Goal: Information Seeking & Learning: Understand process/instructions

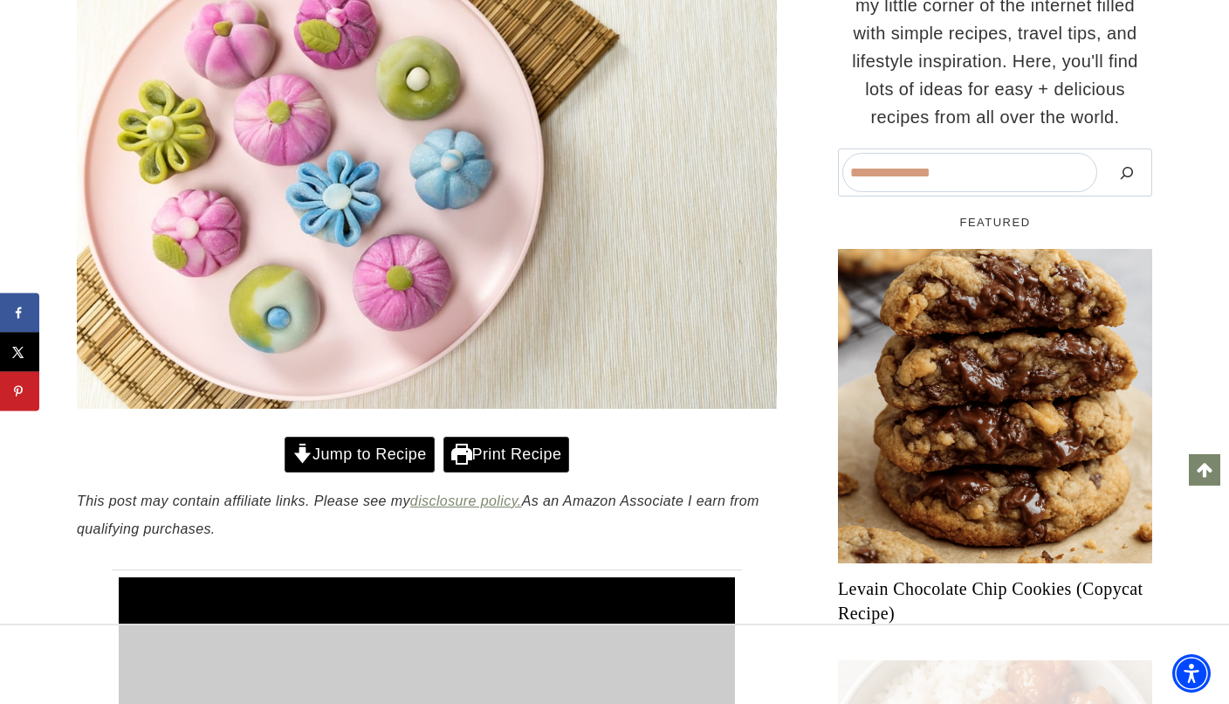
scroll to position [519, 0]
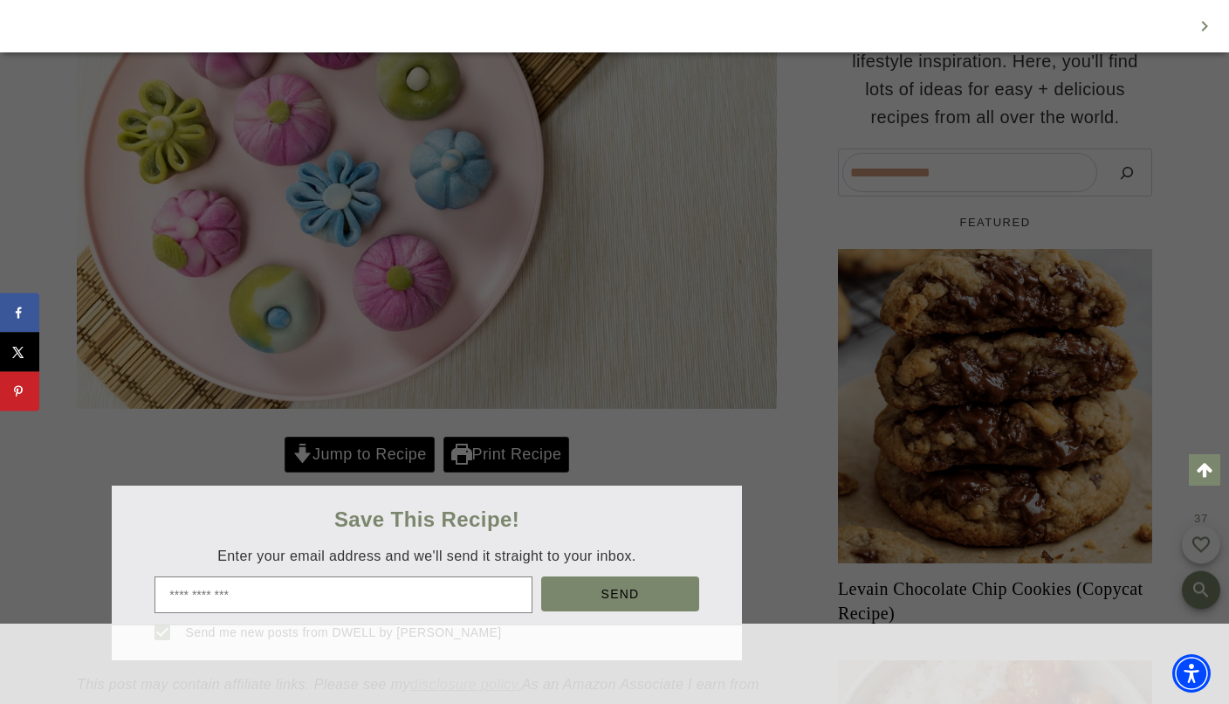
click at [402, 457] on div at bounding box center [614, 352] width 1229 height 704
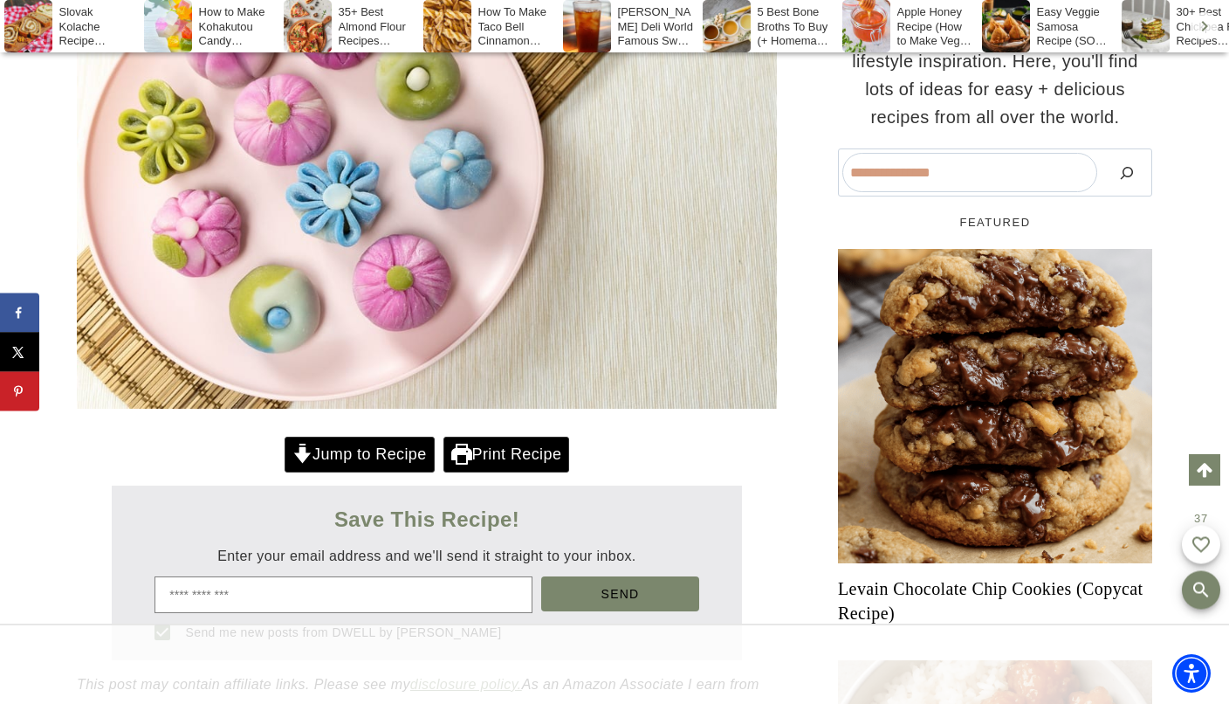
scroll to position [0, 0]
click at [400, 456] on link "Jump to Recipe" at bounding box center [360, 454] width 150 height 36
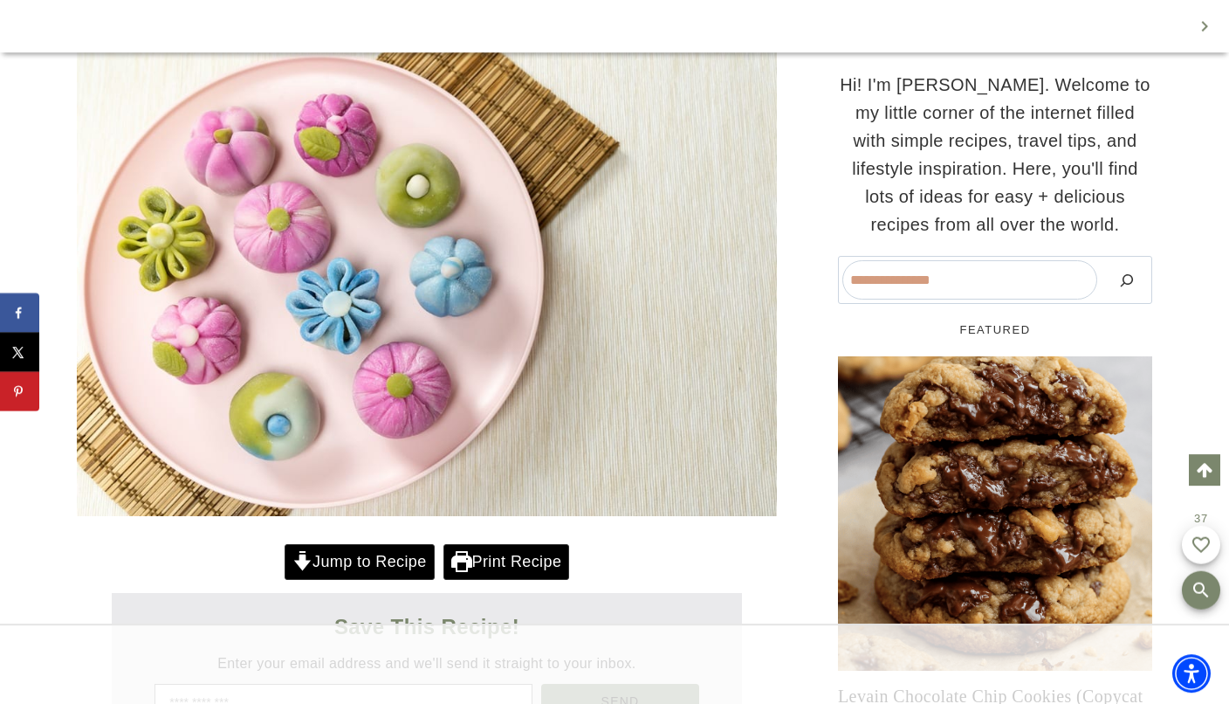
scroll to position [432, 0]
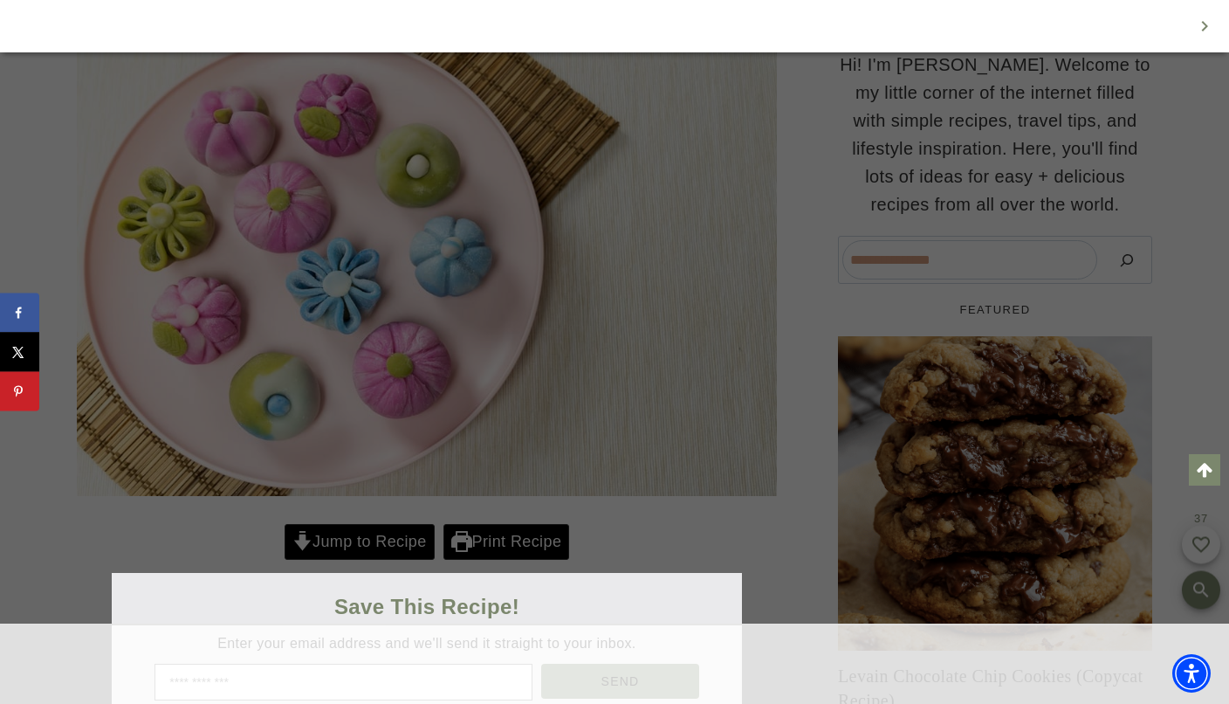
click at [391, 539] on div at bounding box center [614, 352] width 1229 height 704
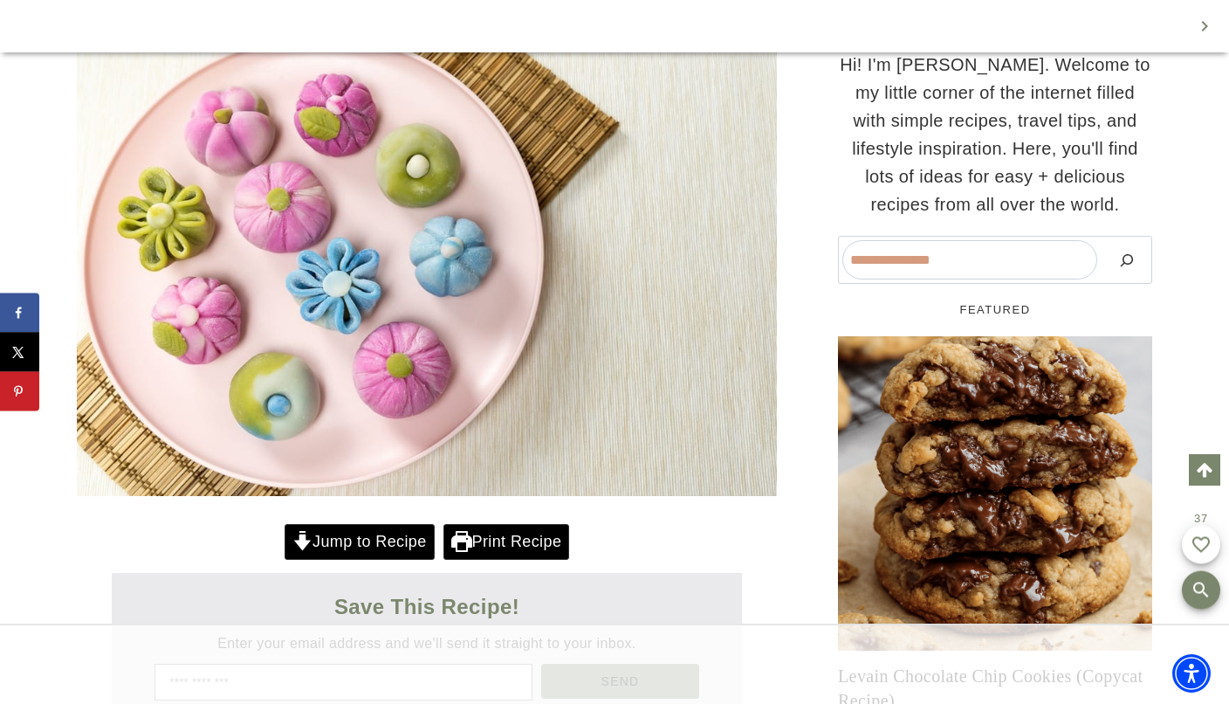
click at [391, 539] on link "Jump to Recipe" at bounding box center [360, 542] width 150 height 36
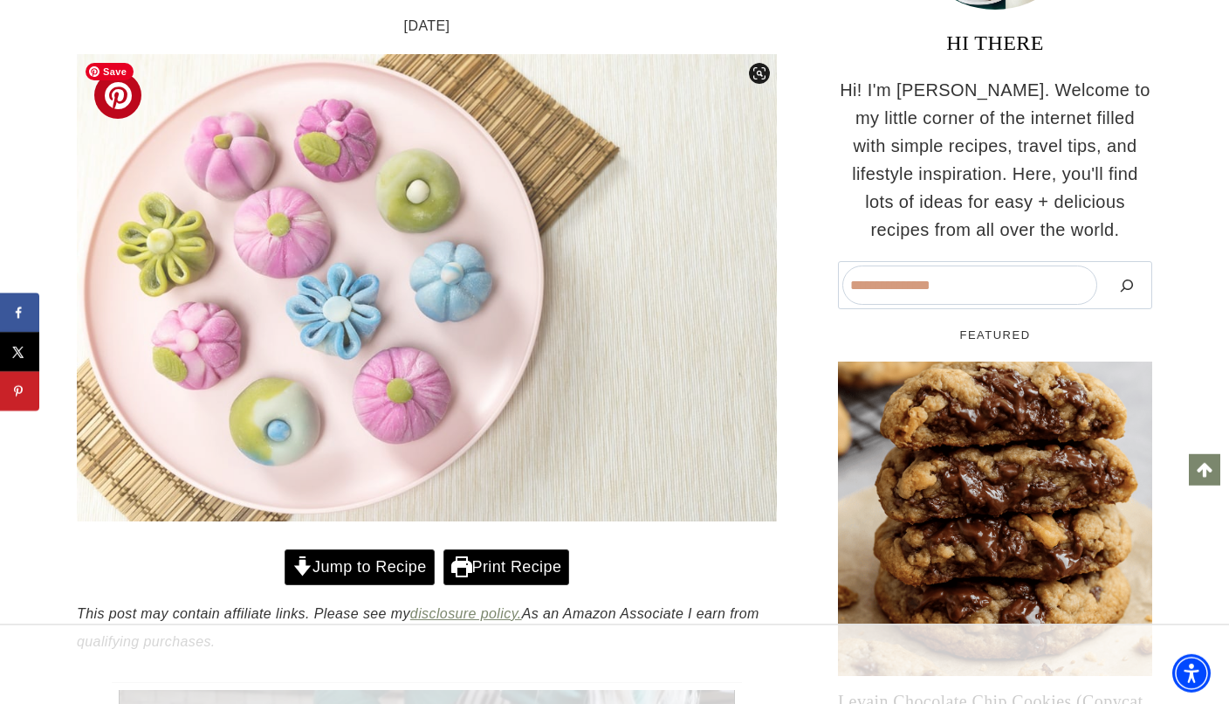
scroll to position [404, 0]
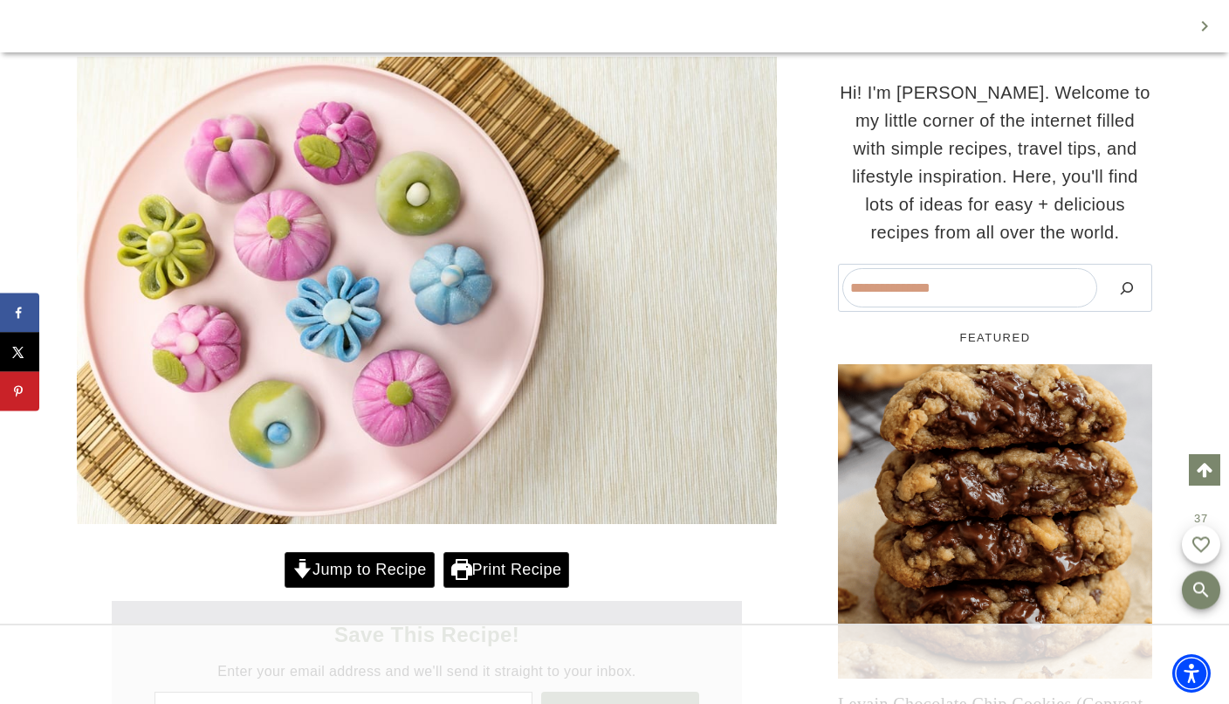
click at [379, 553] on link "Jump to Recipe" at bounding box center [360, 570] width 150 height 36
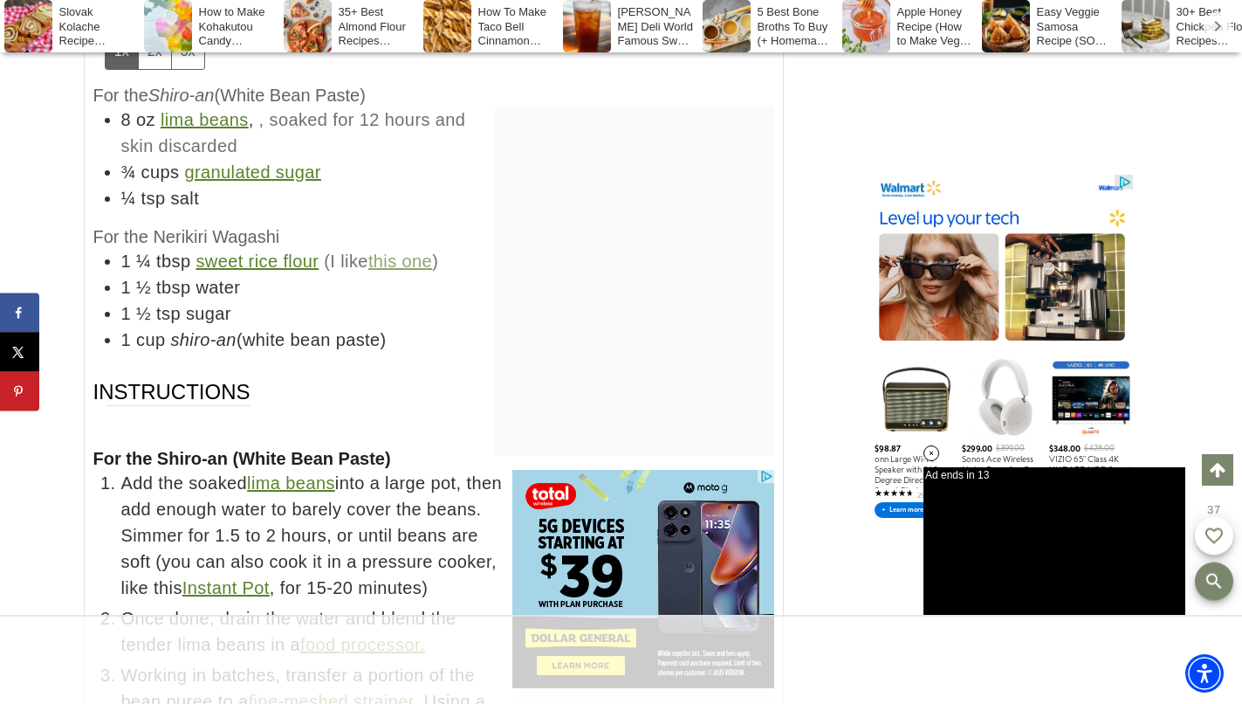
click at [429, 378] on h3 "Instructions" at bounding box center [294, 405] width 402 height 55
click at [440, 225] on h4 "For the Nerikiri Wagashi" at bounding box center [433, 236] width 681 height 23
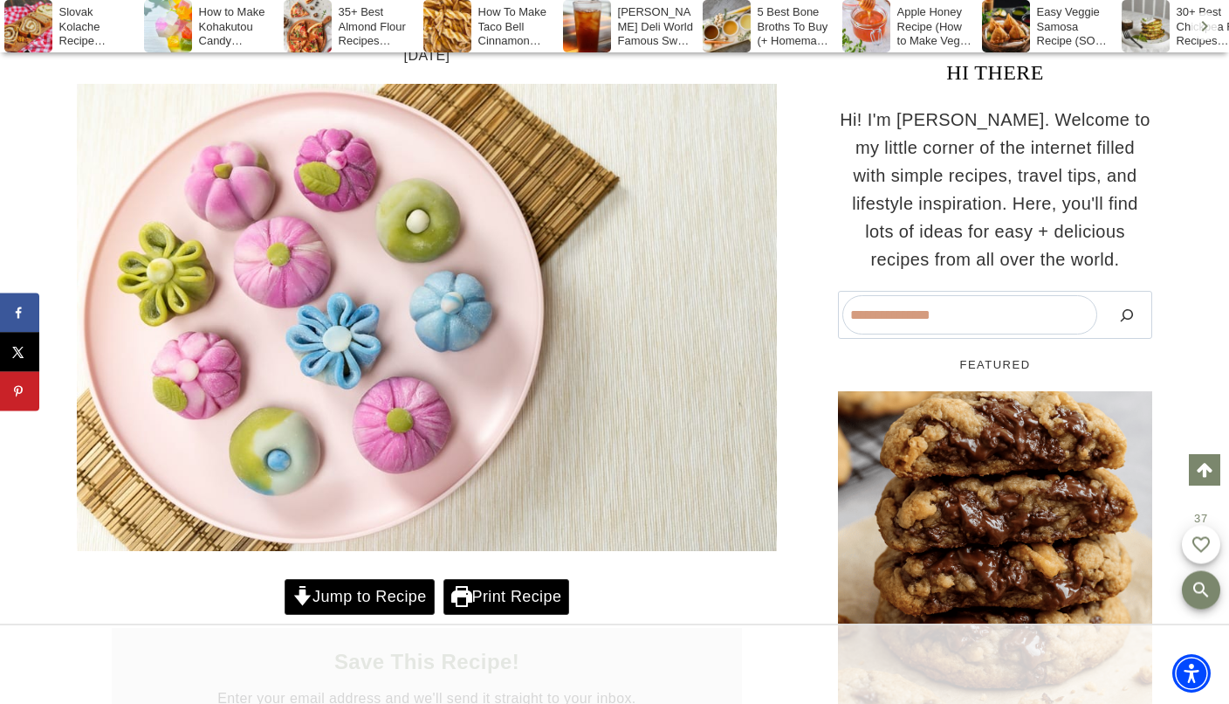
scroll to position [475, 0]
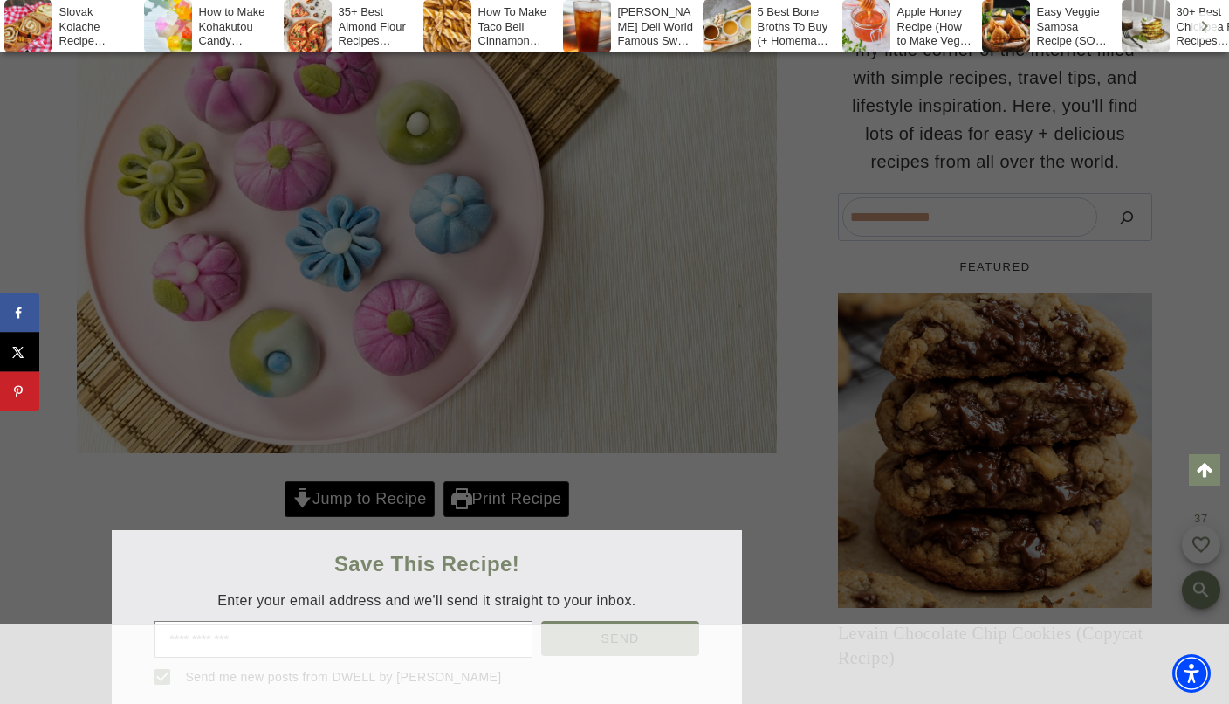
click at [356, 490] on div at bounding box center [614, 352] width 1229 height 704
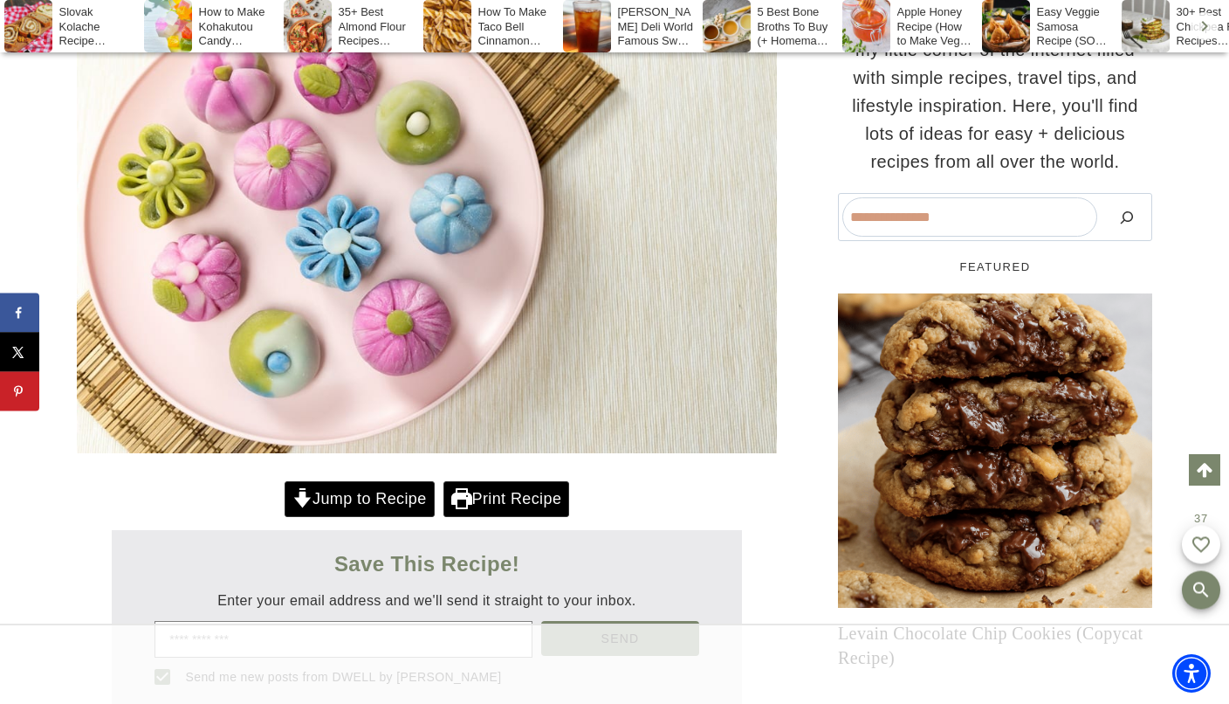
click at [354, 498] on link "Jump to Recipe" at bounding box center [360, 499] width 150 height 36
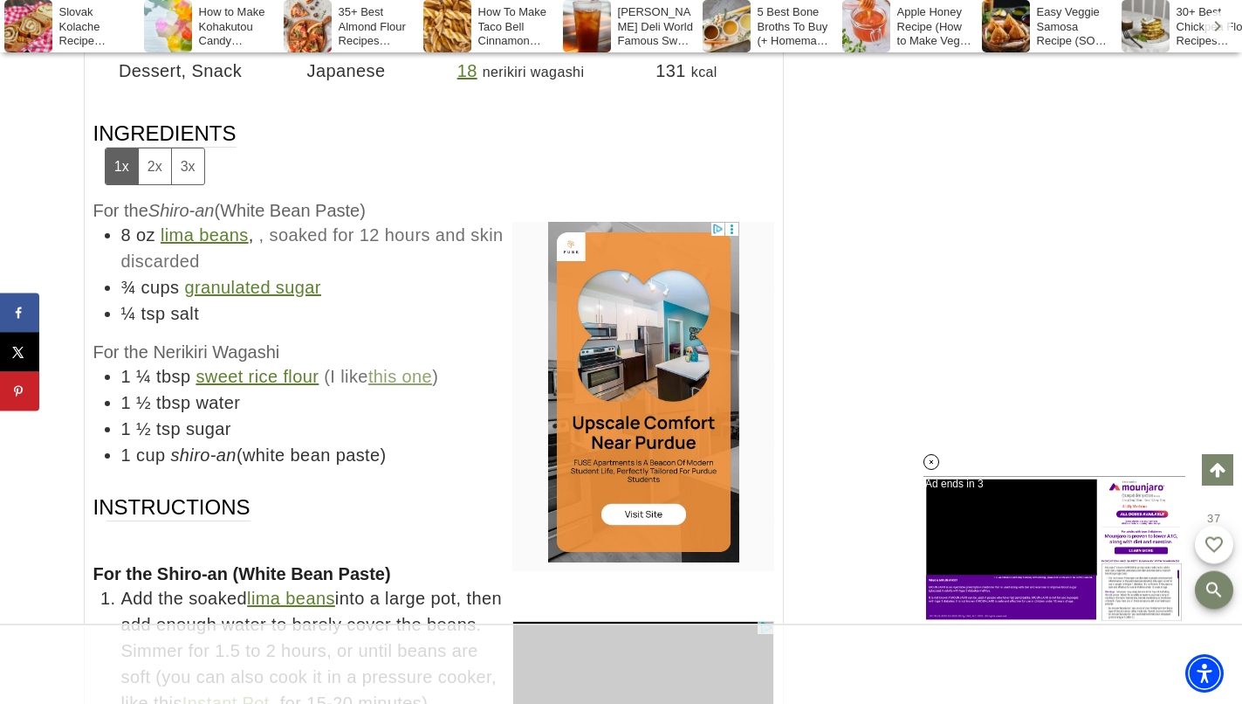
click at [249, 389] on li "1 ½ tbsp water" at bounding box center [447, 402] width 653 height 26
click at [246, 389] on li "1 ½ tbsp water" at bounding box center [447, 402] width 653 height 26
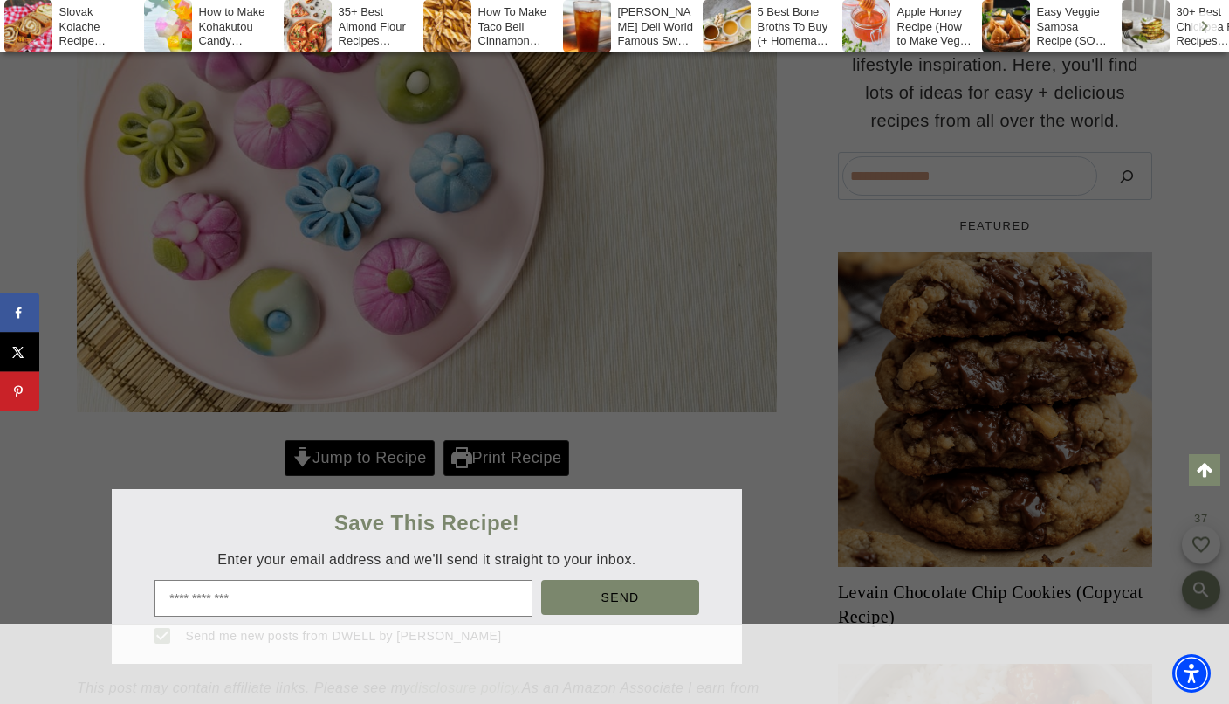
click at [397, 458] on div at bounding box center [614, 352] width 1229 height 704
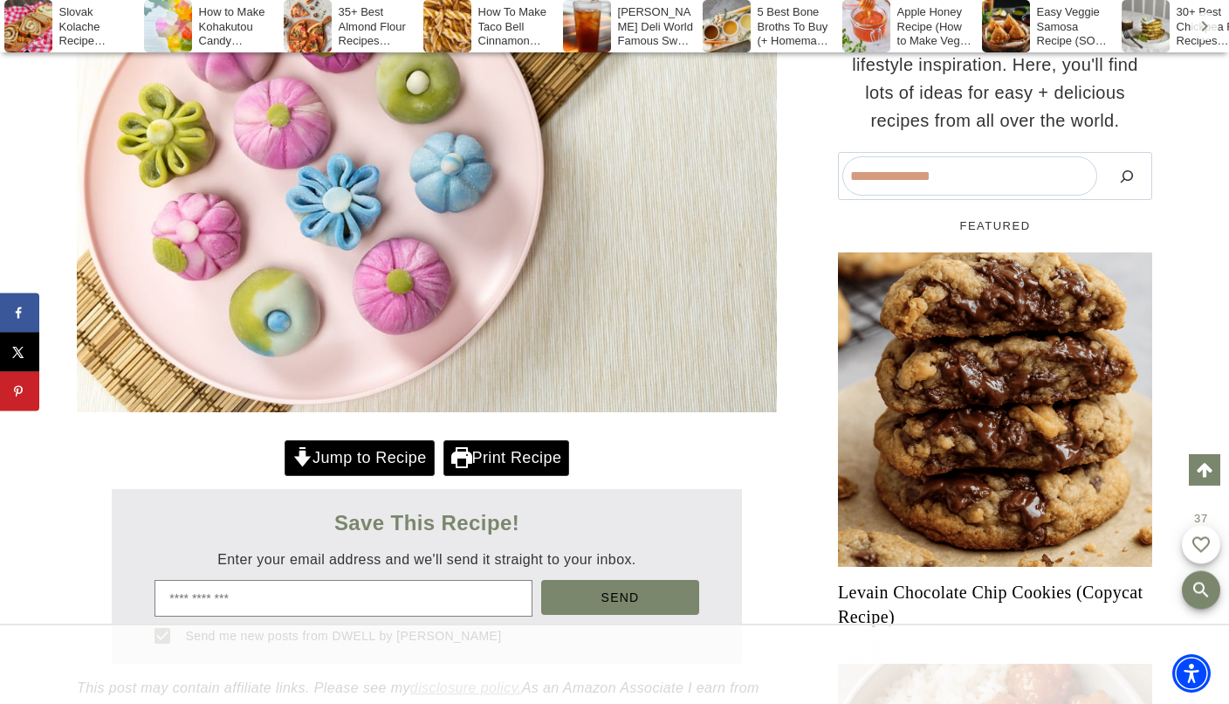
click at [397, 457] on link "Jump to Recipe" at bounding box center [360, 458] width 150 height 36
